Goal: Navigation & Orientation: Find specific page/section

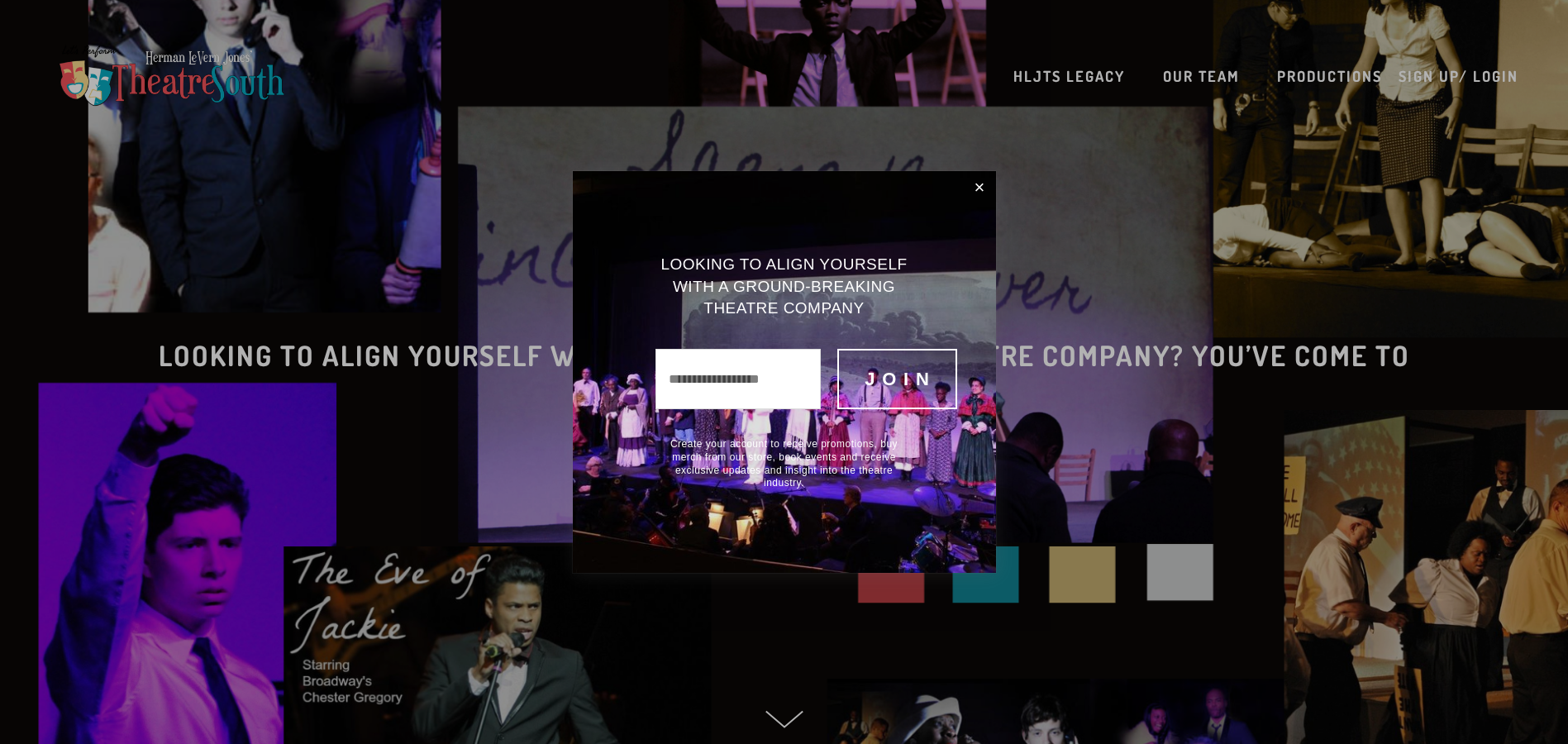
click at [903, 378] on span "Join" at bounding box center [901, 379] width 72 height 21
click at [903, 377] on span "Join" at bounding box center [901, 379] width 72 height 21
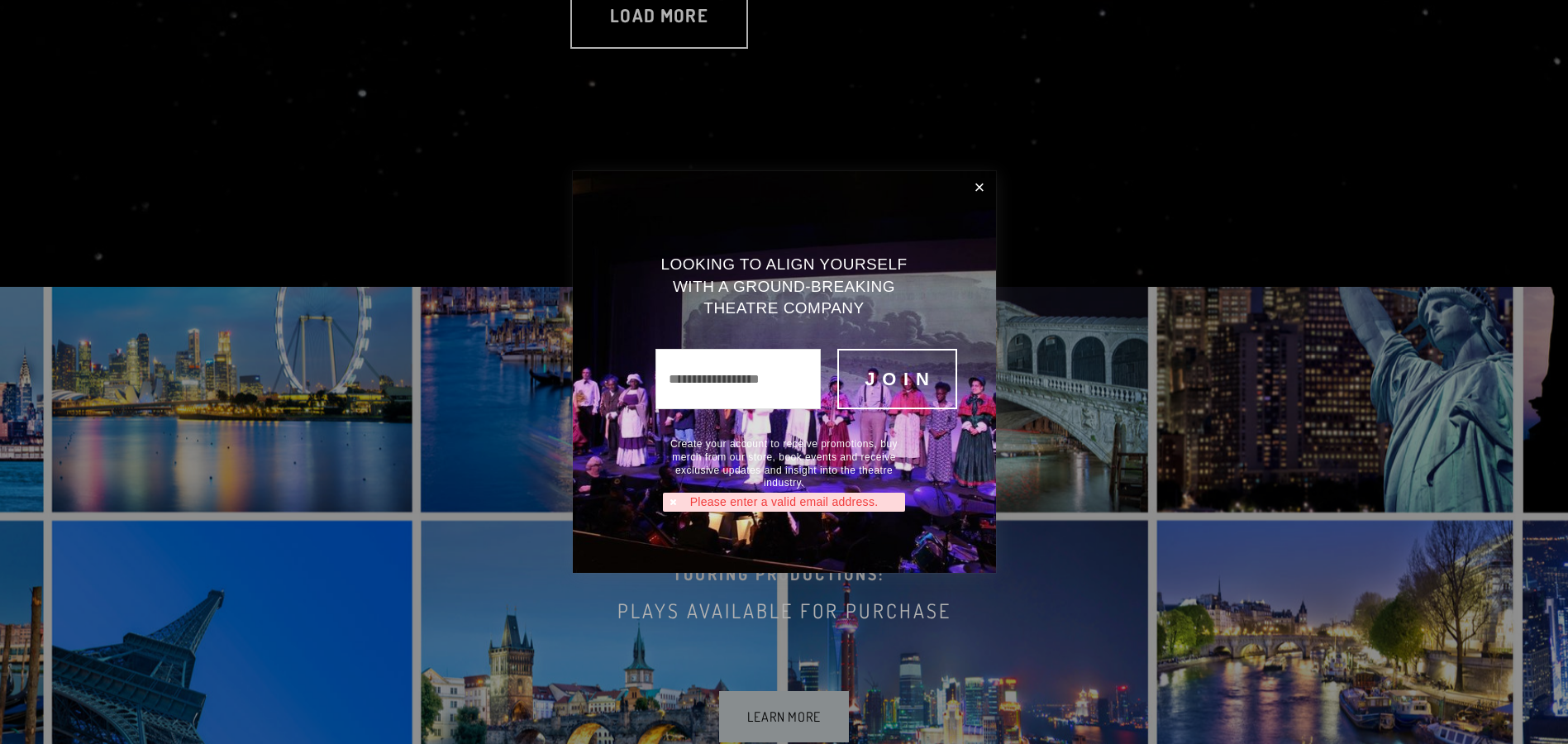
scroll to position [3987, 0]
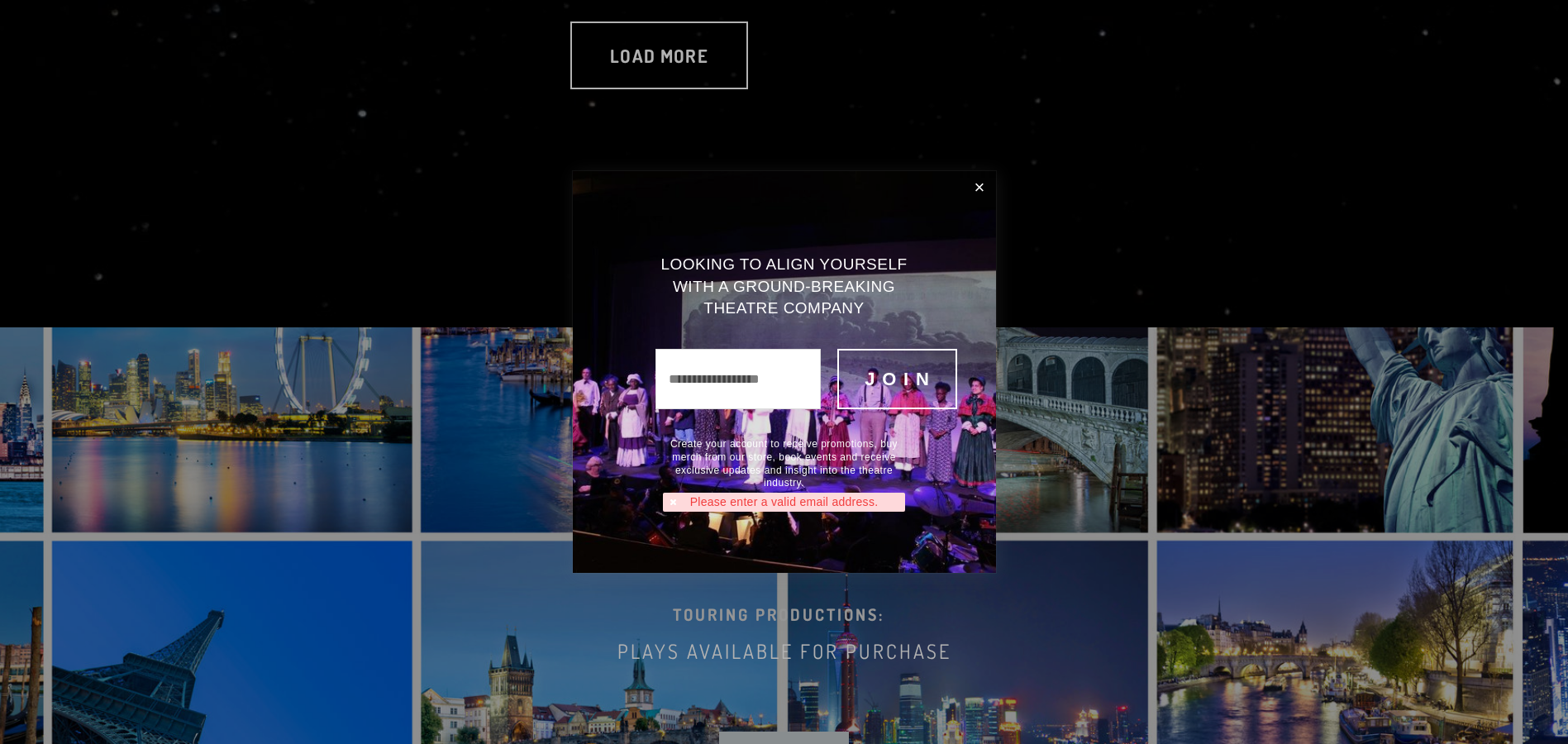
click at [650, 58] on div at bounding box center [784, 372] width 1568 height 744
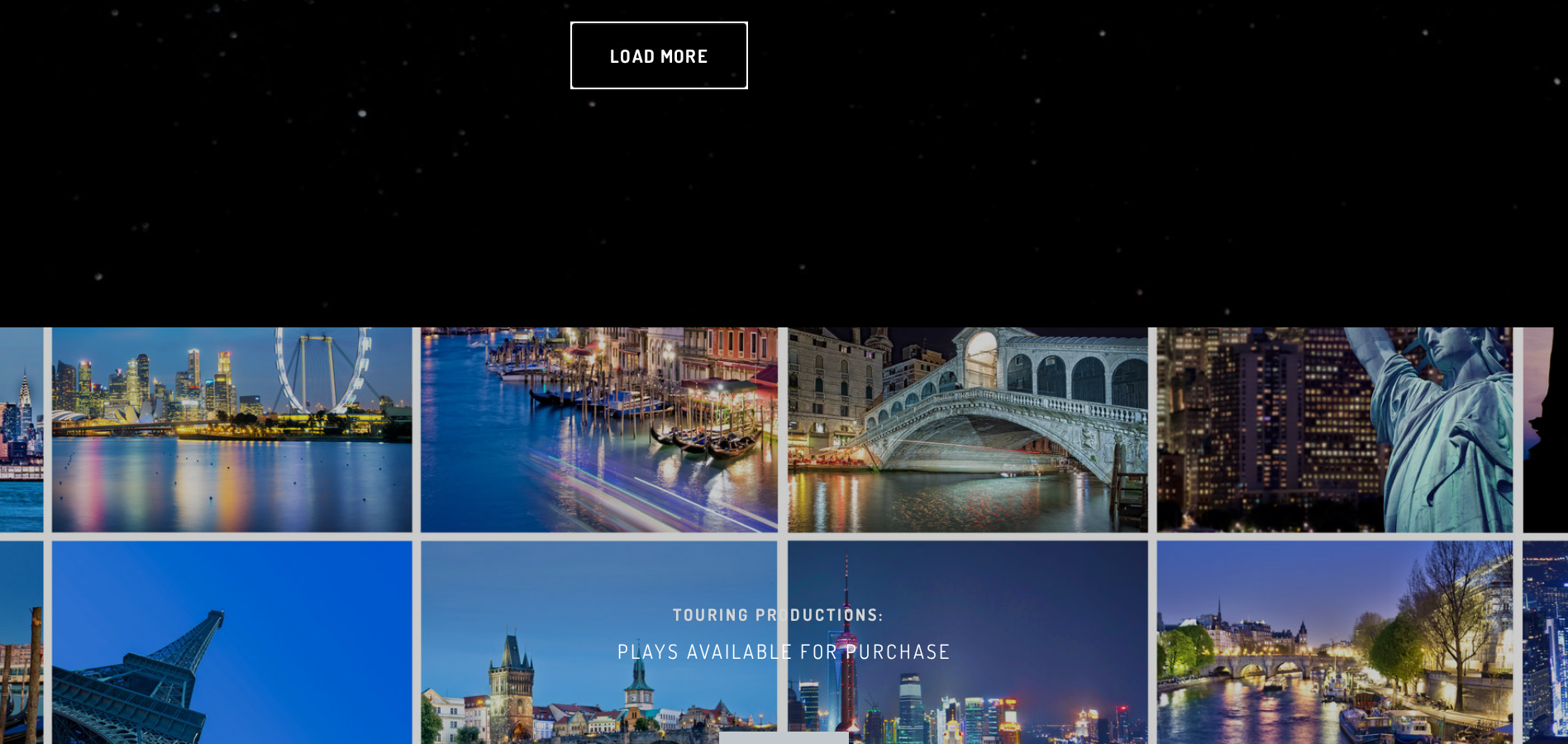
click at [650, 58] on link "Load more" at bounding box center [659, 56] width 177 height 68
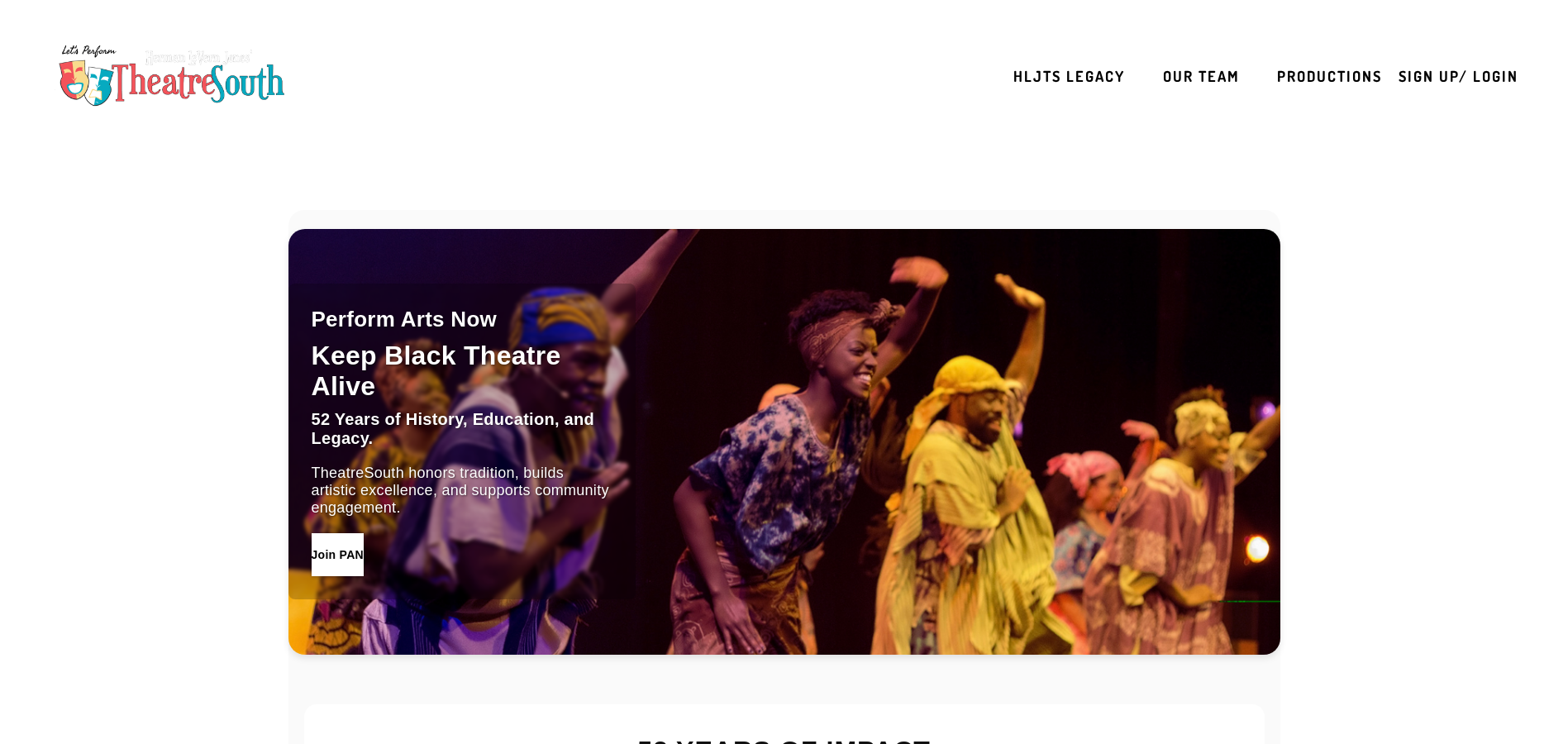
click at [361, 546] on button "Join PAN" at bounding box center [338, 554] width 52 height 43
click at [353, 555] on button "Join PAN" at bounding box center [338, 554] width 52 height 43
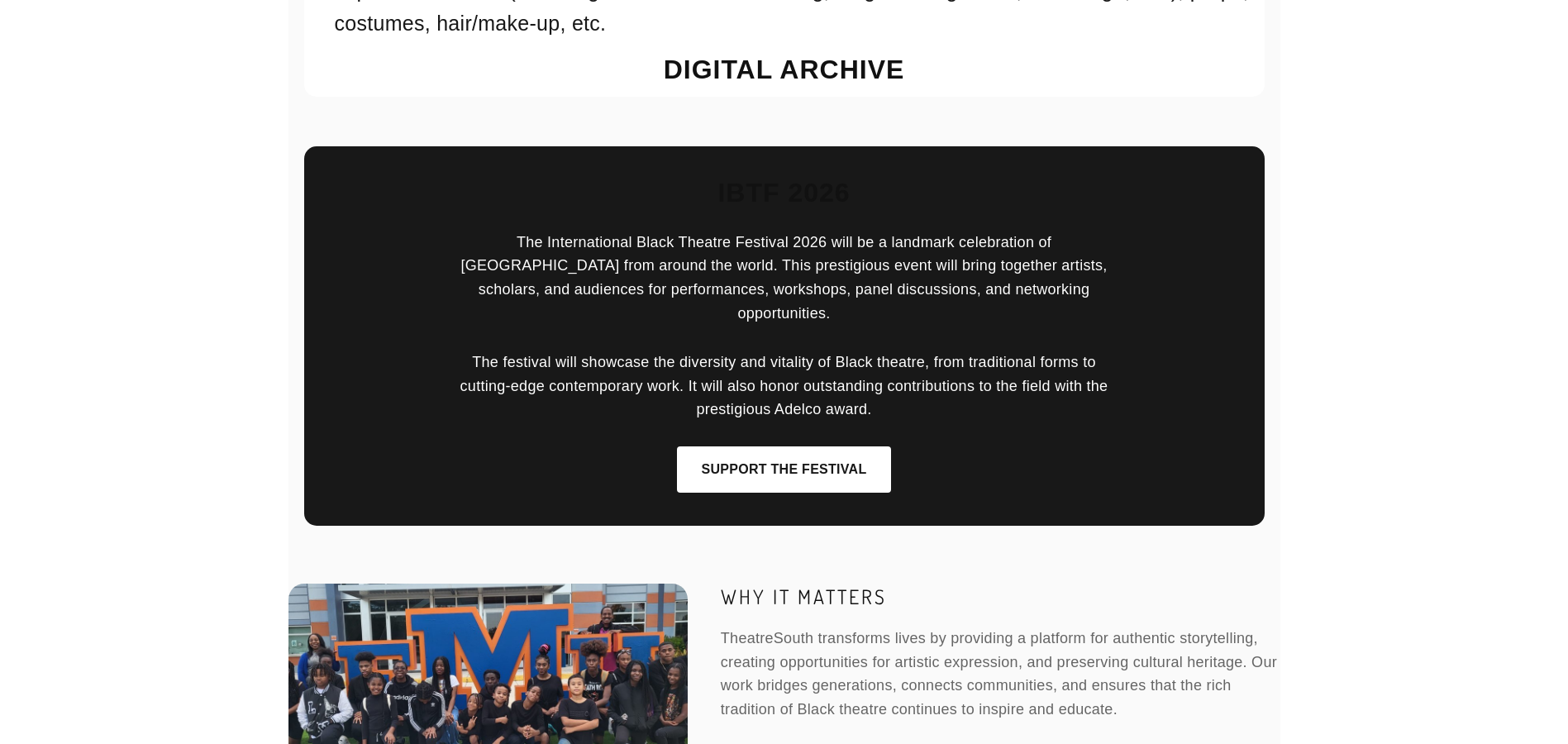
scroll to position [3856, 0]
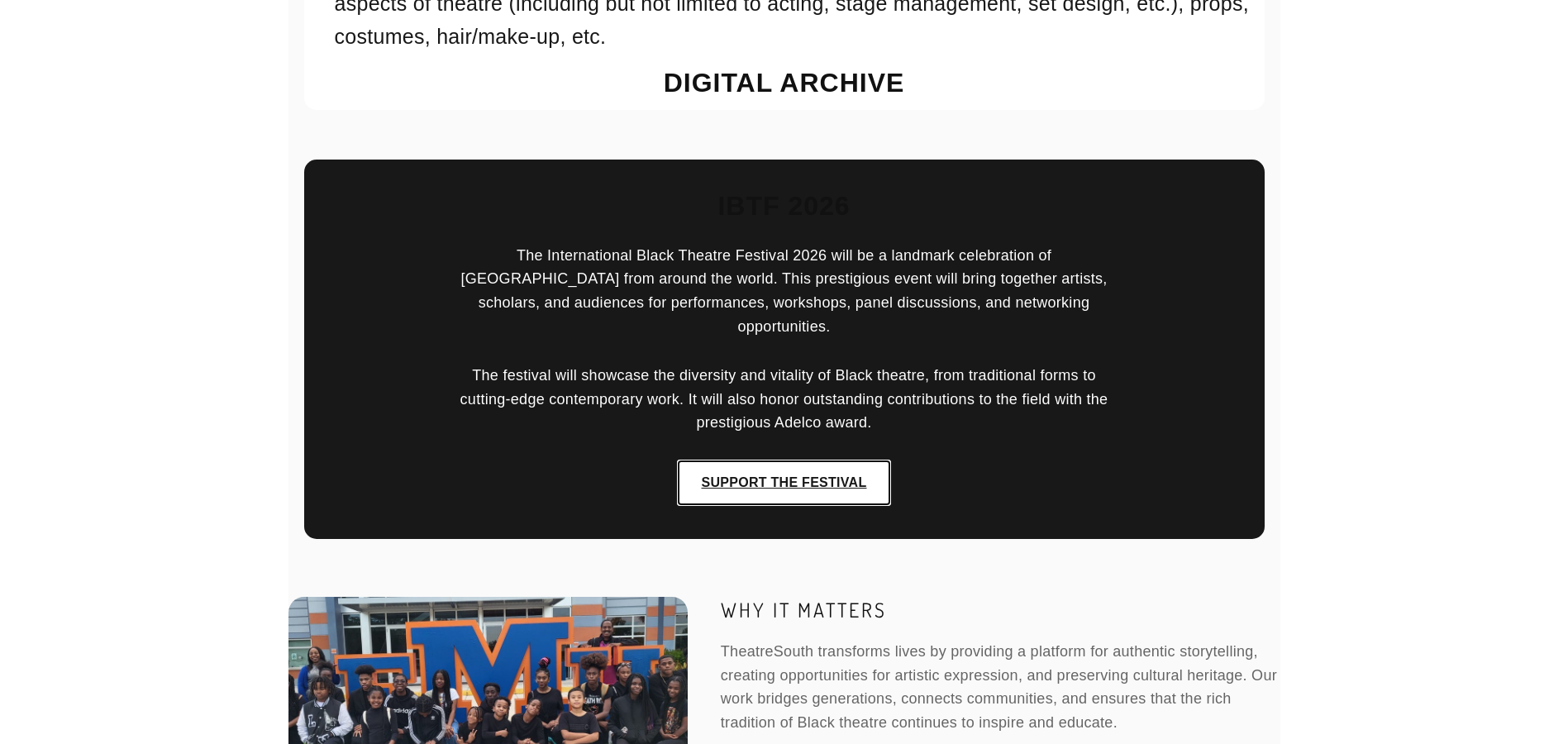
click at [802, 459] on link "Support the Festival" at bounding box center [784, 482] width 215 height 46
click at [802, 463] on link "Support the Festival" at bounding box center [784, 482] width 215 height 46
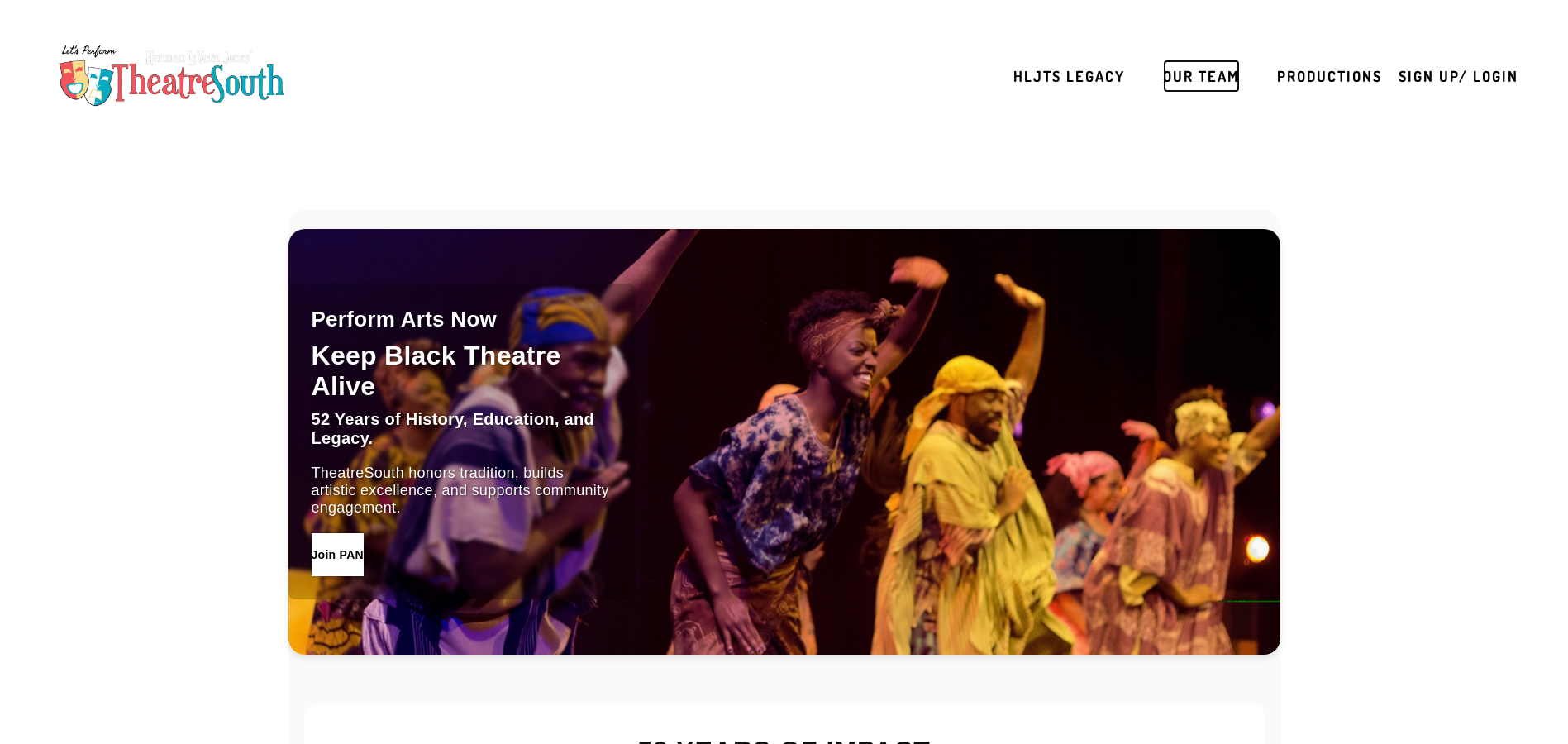
click at [1205, 67] on link "Our Team" at bounding box center [1201, 76] width 77 height 33
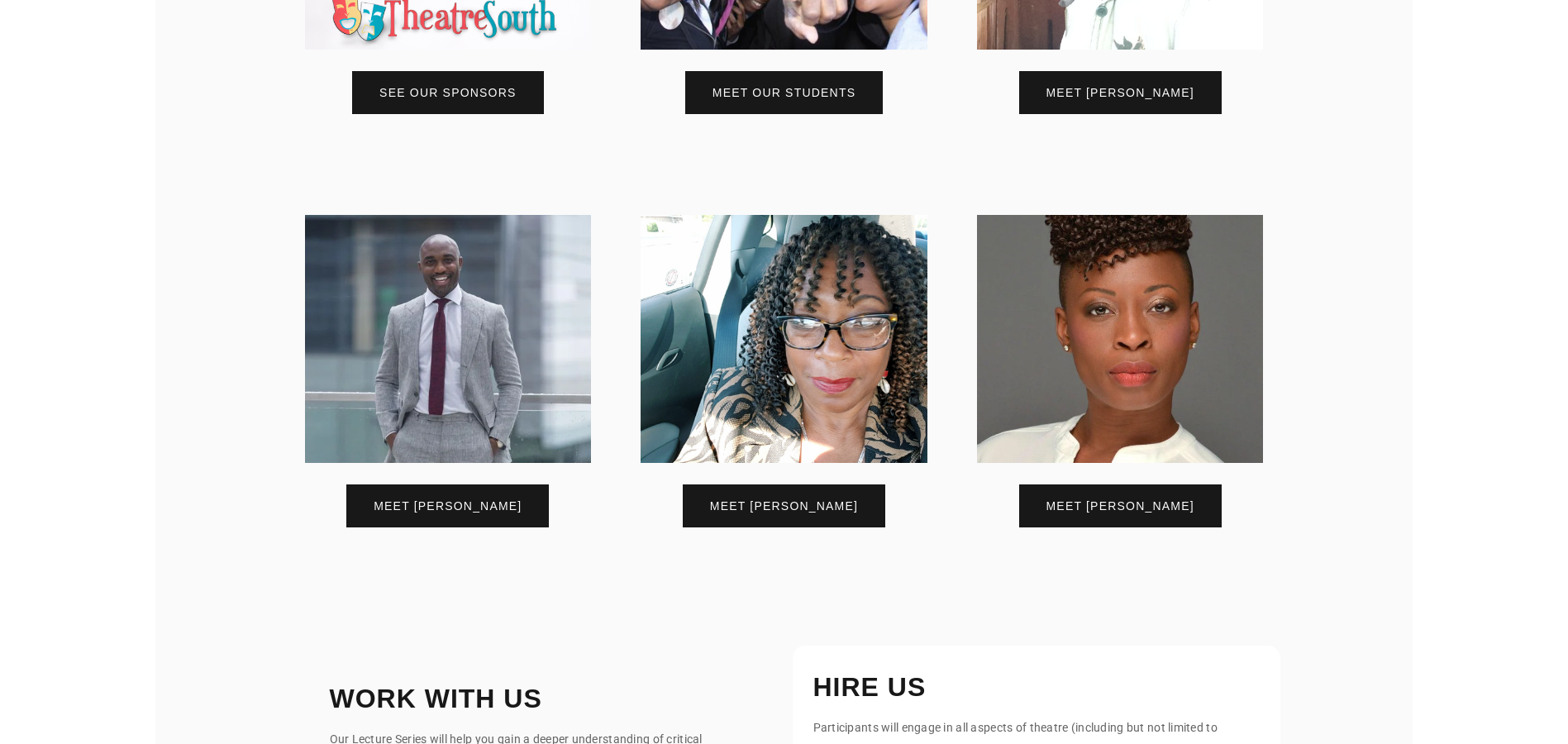
scroll to position [651, 0]
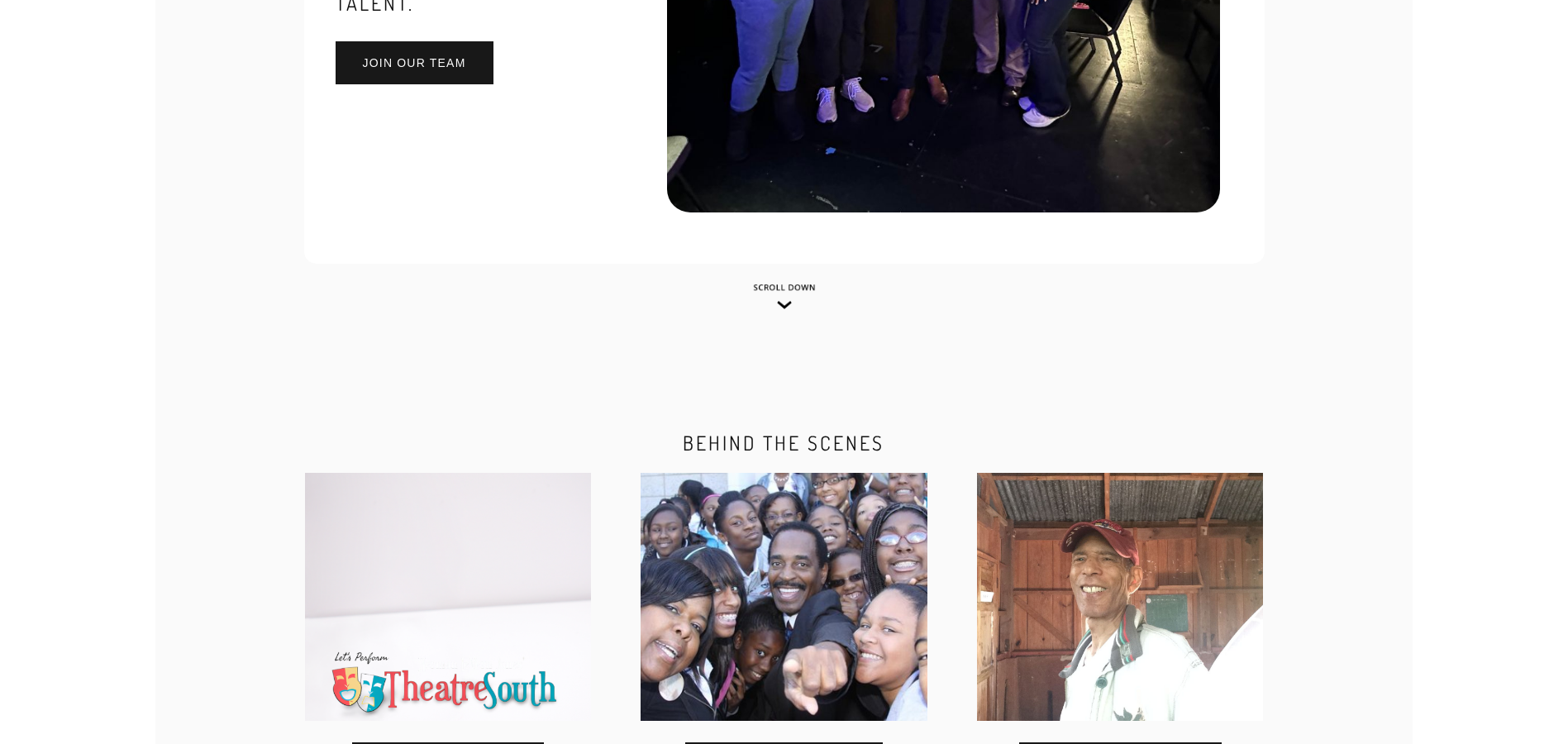
click at [791, 606] on img at bounding box center [784, 596] width 287 height 248
drag, startPoint x: 791, startPoint y: 606, endPoint x: 800, endPoint y: 604, distance: 9.2
click at [795, 605] on img at bounding box center [784, 596] width 287 height 248
click at [1108, 564] on img at bounding box center [1120, 596] width 287 height 248
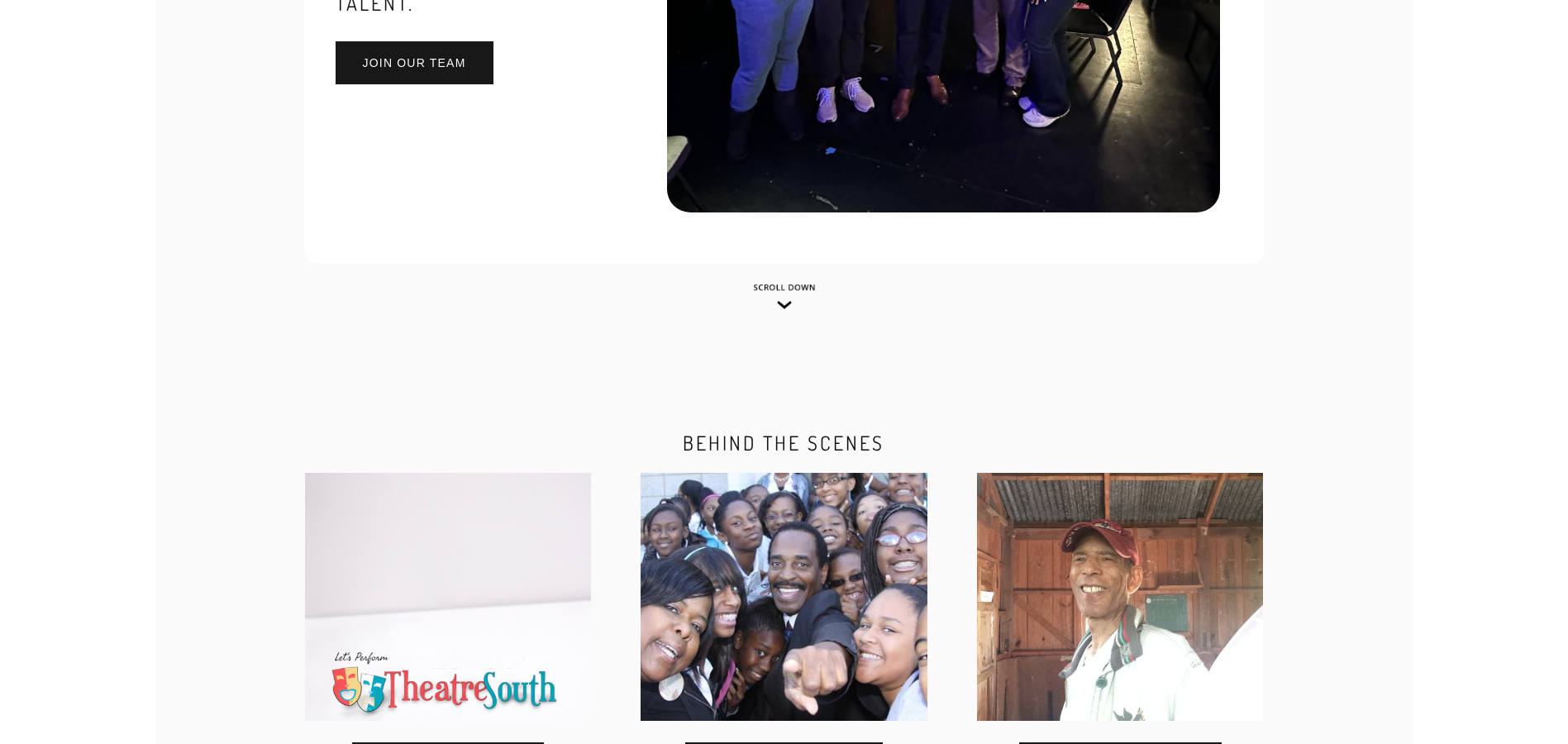
scroll to position [1, 0]
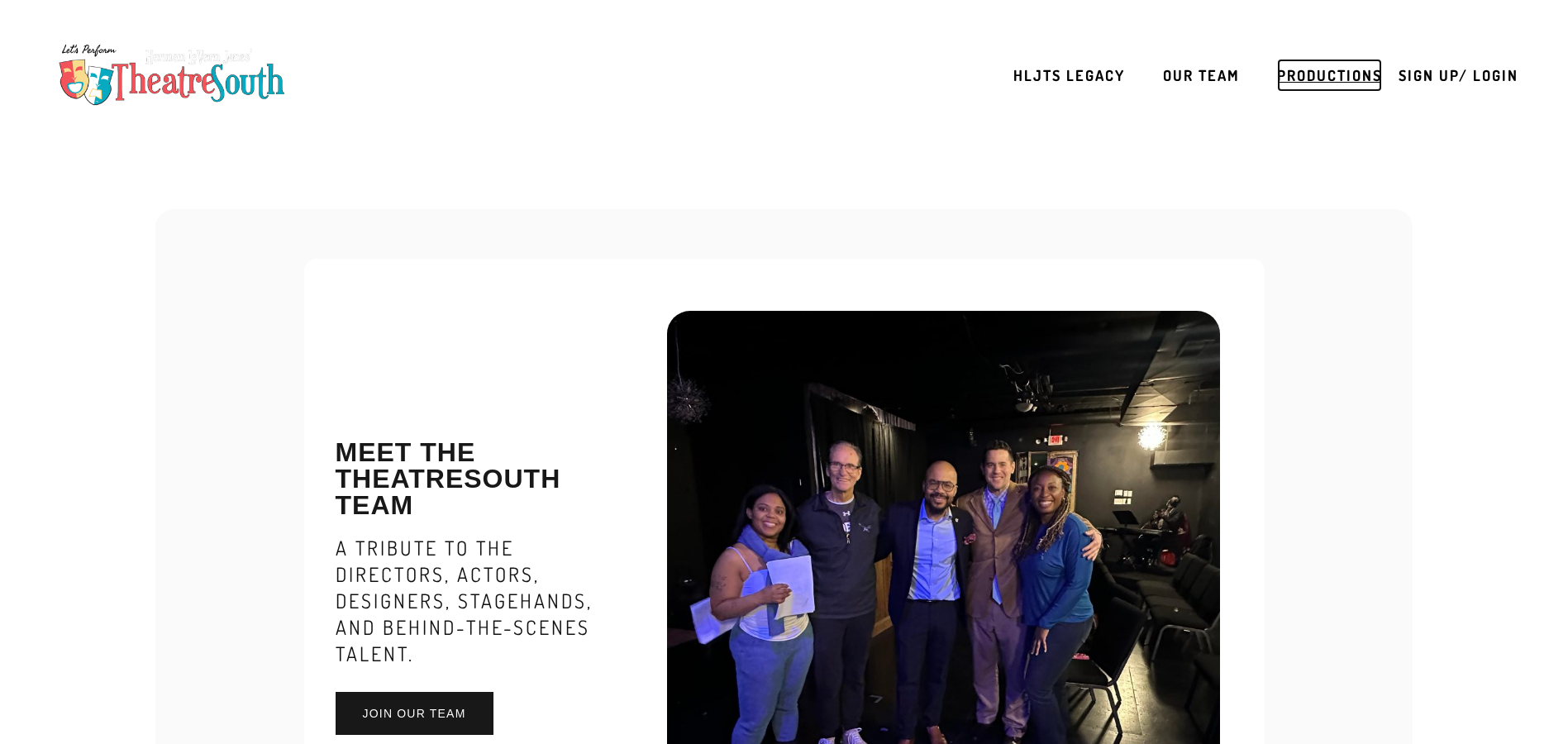
click at [1325, 74] on link "Productions" at bounding box center [1330, 75] width 105 height 33
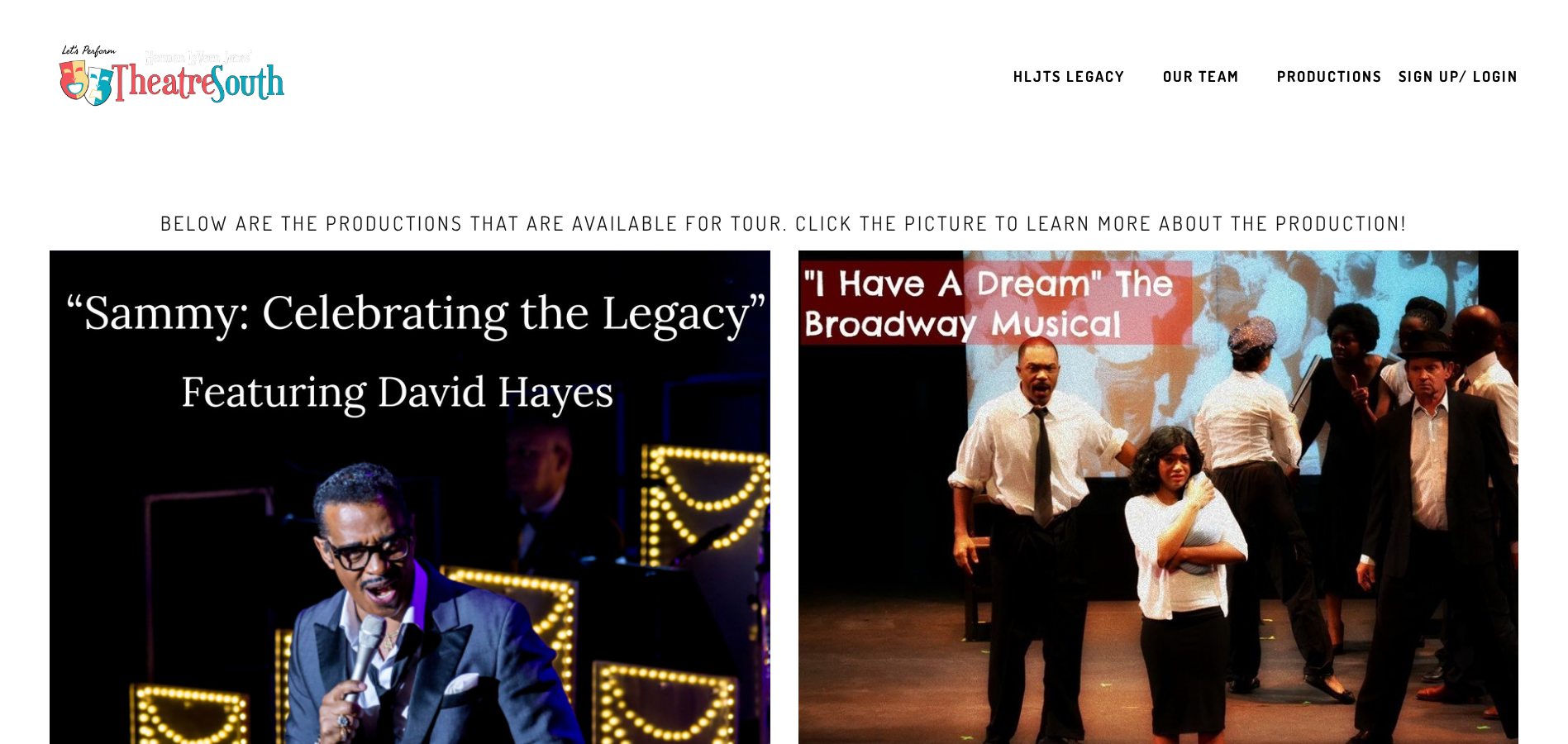
click at [1067, 399] on img at bounding box center [1158, 520] width 721 height 541
click at [1079, 483] on img at bounding box center [1158, 520] width 721 height 541
